Goal: Task Accomplishment & Management: Use online tool/utility

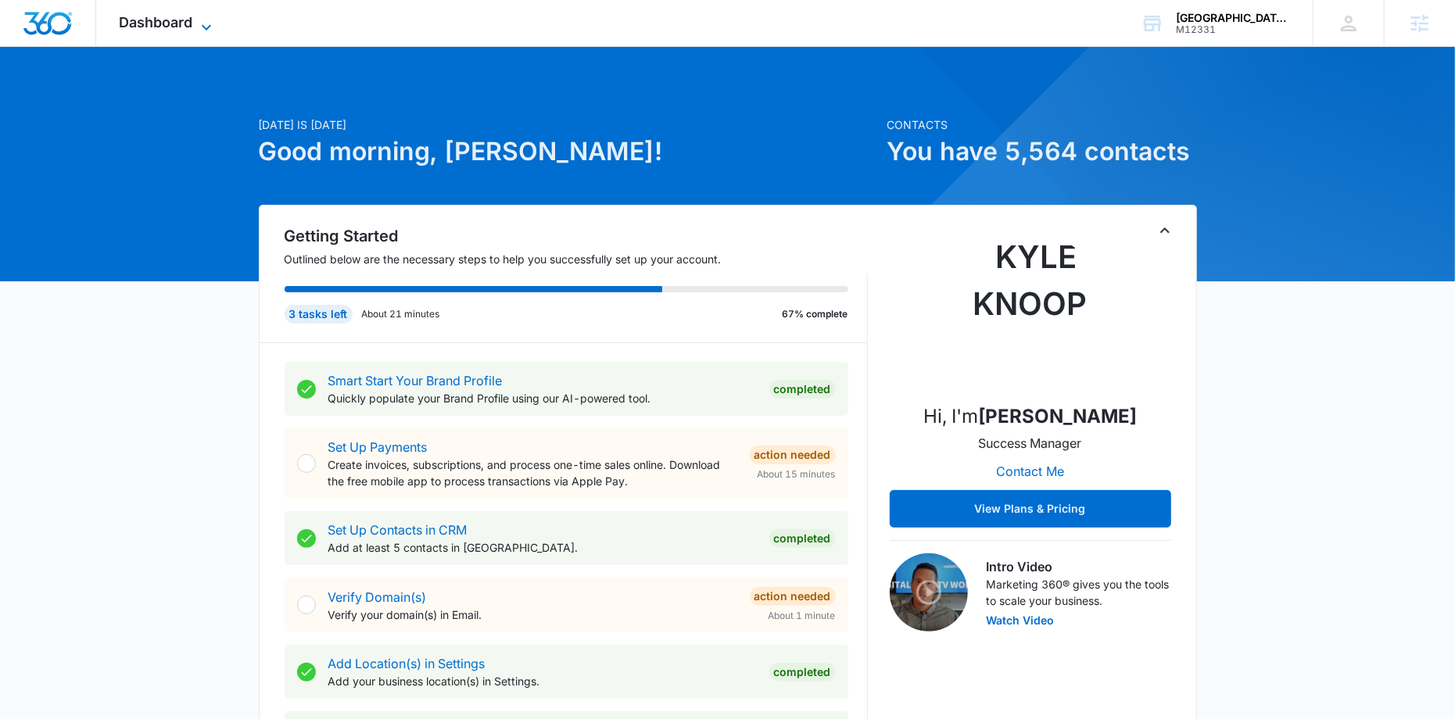
click at [204, 24] on icon at bounding box center [206, 27] width 19 height 19
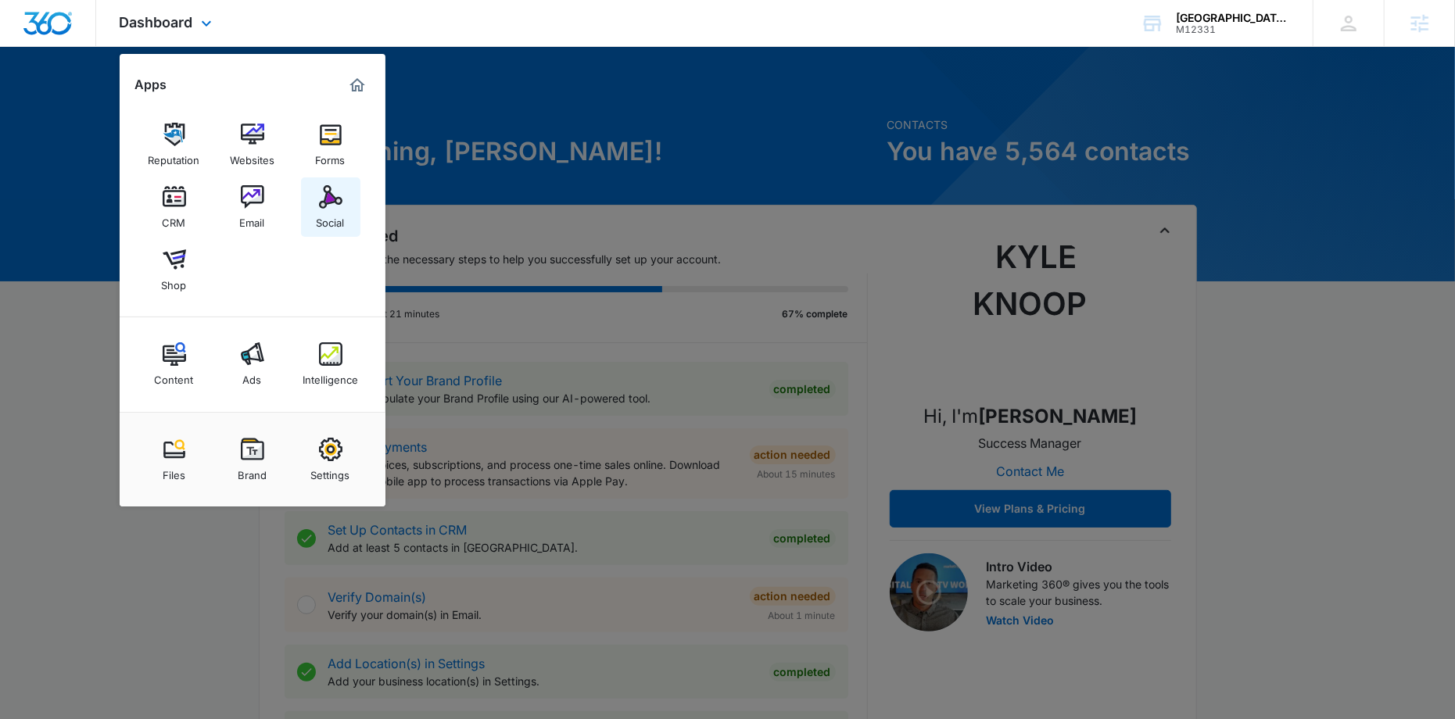
click at [342, 214] on div "Social" at bounding box center [331, 219] width 28 height 20
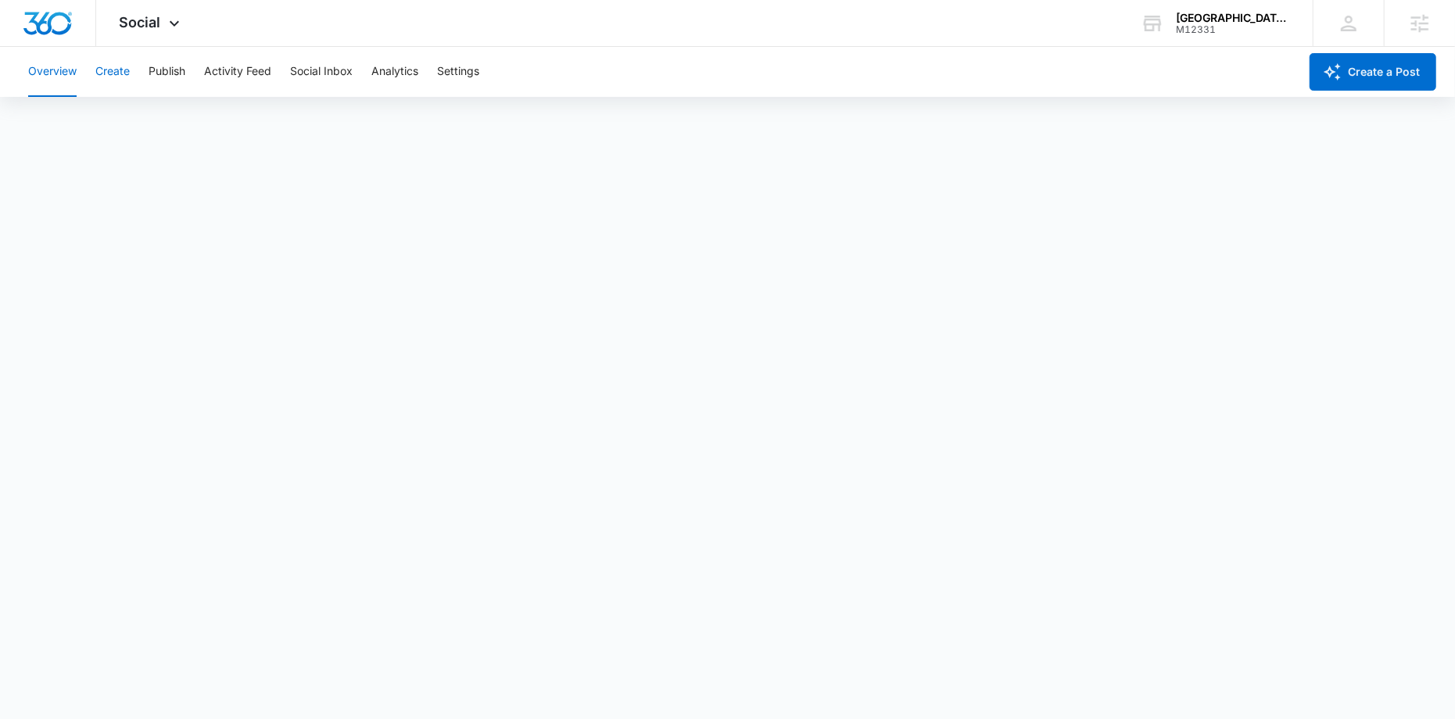
click at [117, 77] on button "Create" at bounding box center [112, 72] width 34 height 50
click at [142, 123] on button "Approvals" at bounding box center [153, 120] width 52 height 44
click at [78, 111] on button "Content Library" at bounding box center [68, 120] width 80 height 44
